Goal: Information Seeking & Learning: Understand process/instructions

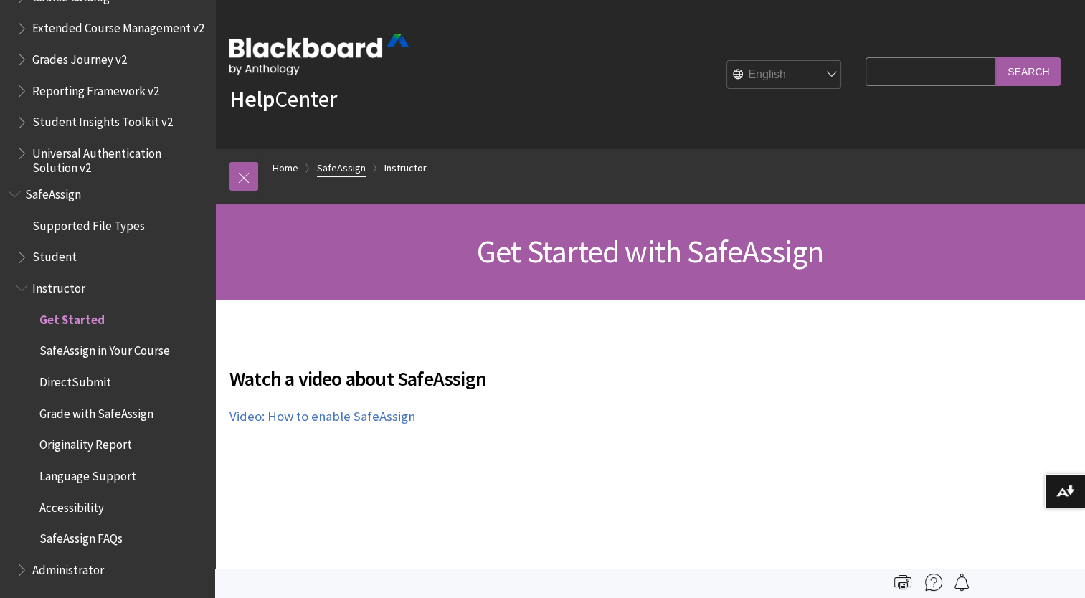
click at [339, 164] on link "SafeAssign" at bounding box center [341, 168] width 49 height 18
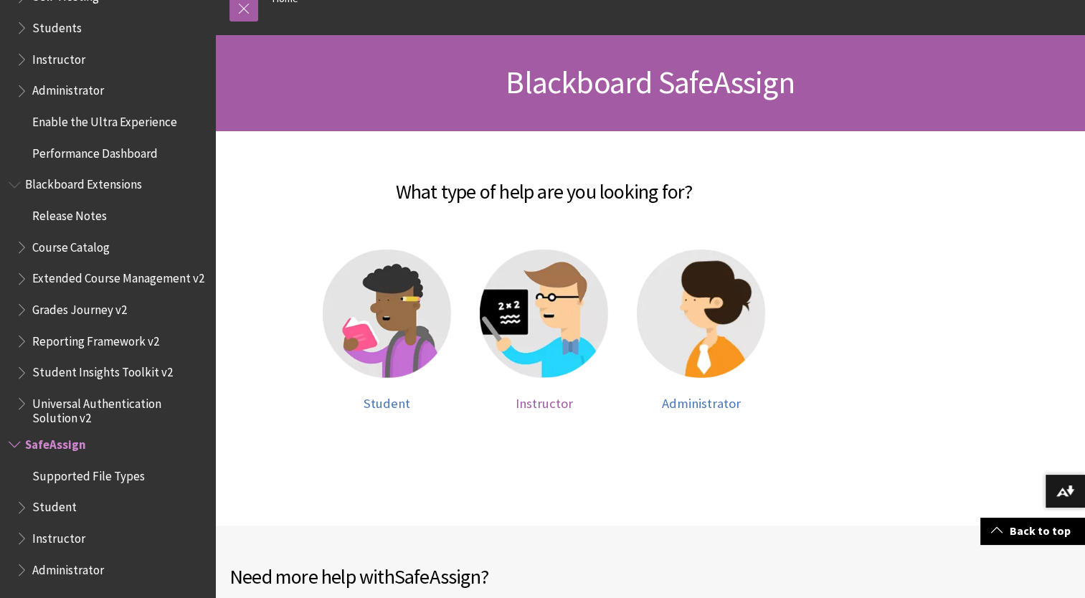
scroll to position [169, 0]
click at [353, 331] on img at bounding box center [387, 314] width 128 height 128
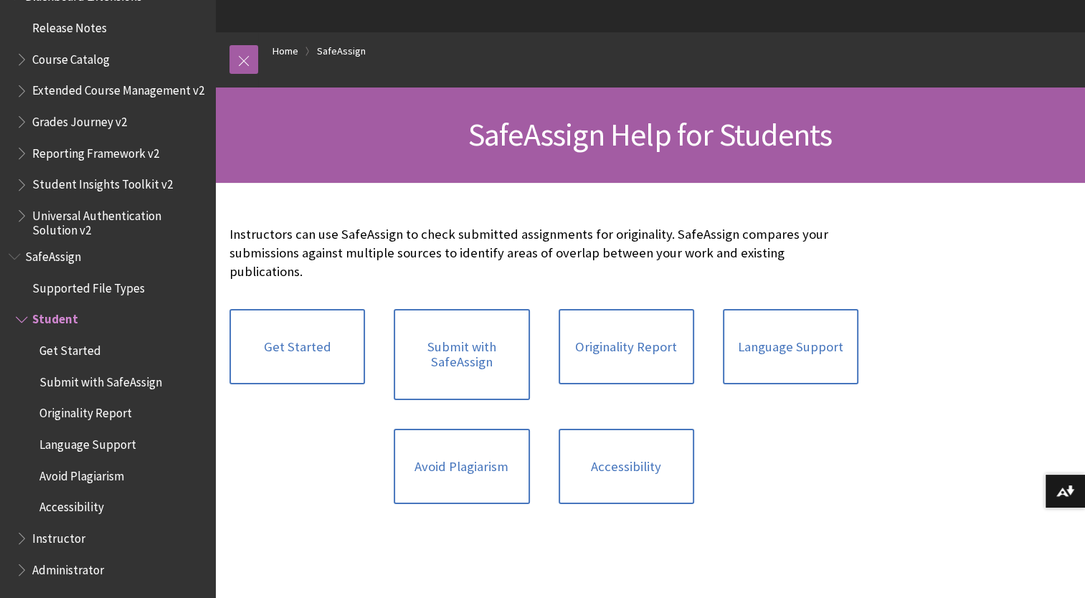
scroll to position [116, 0]
click at [325, 353] on link "Get Started" at bounding box center [298, 348] width 136 height 76
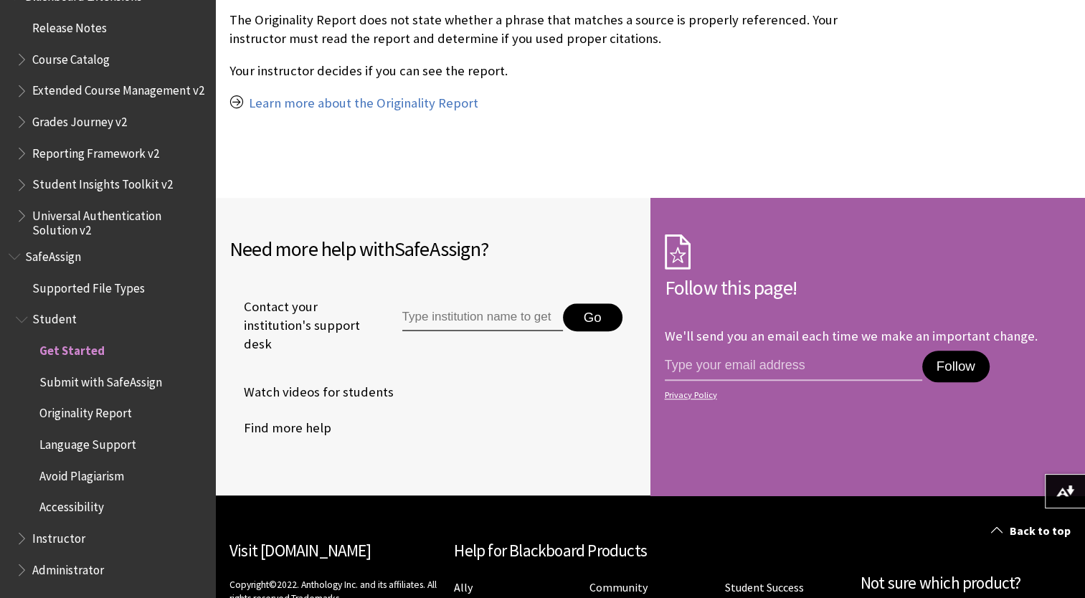
scroll to position [1416, 0]
